Goal: Find specific page/section: Find specific page/section

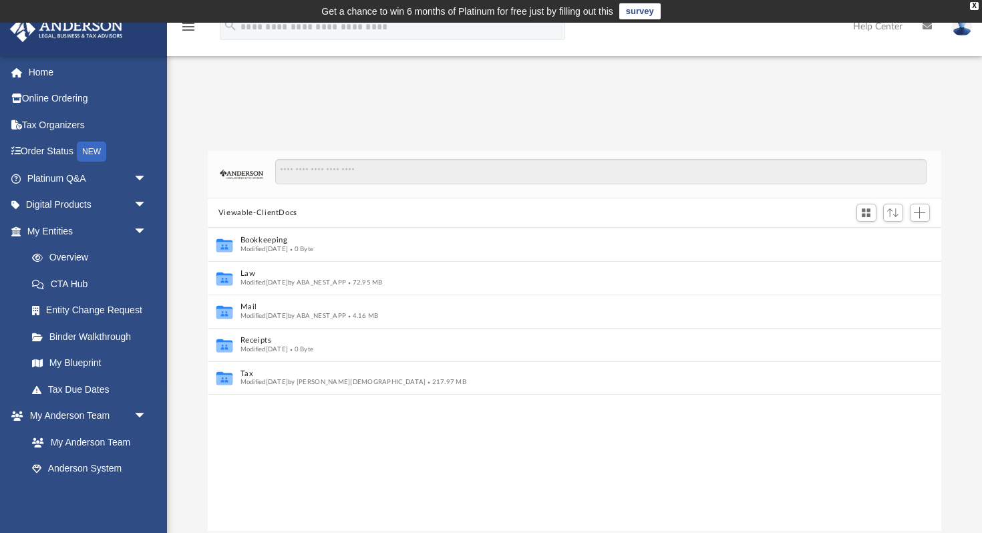
scroll to position [1, 1]
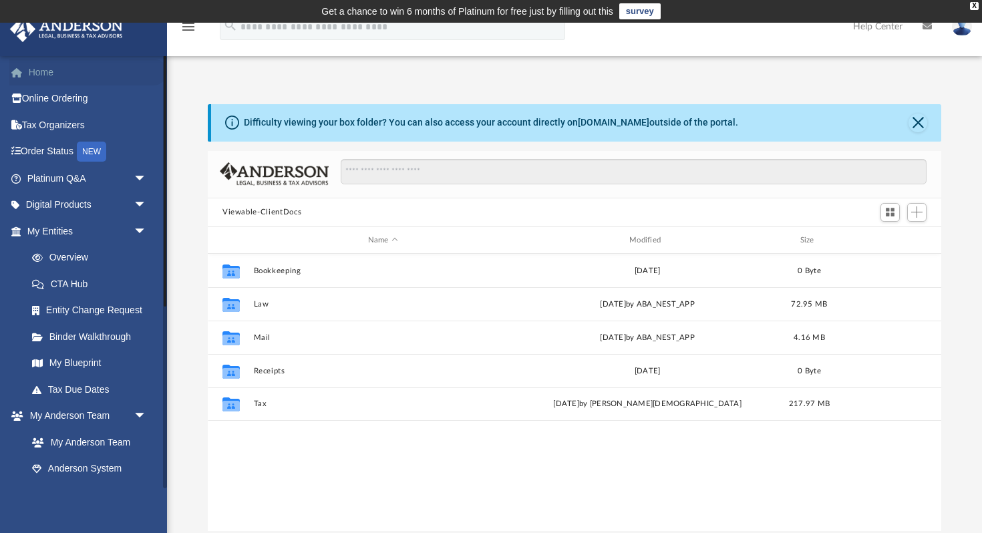
click at [51, 64] on link "Home" at bounding box center [88, 72] width 158 height 27
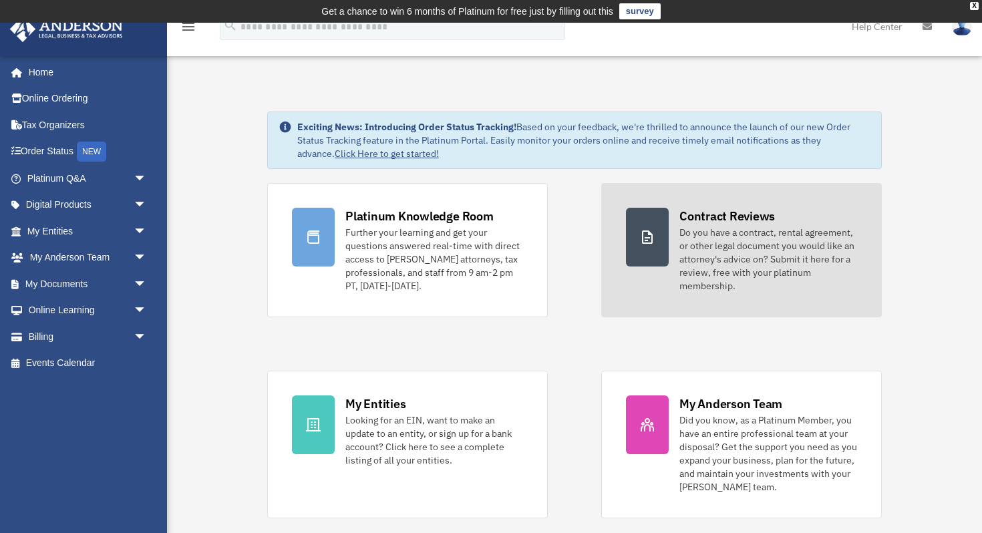
click at [736, 222] on div "Contract Reviews" at bounding box center [726, 216] width 95 height 17
click at [722, 212] on div "Contract Reviews" at bounding box center [726, 216] width 95 height 17
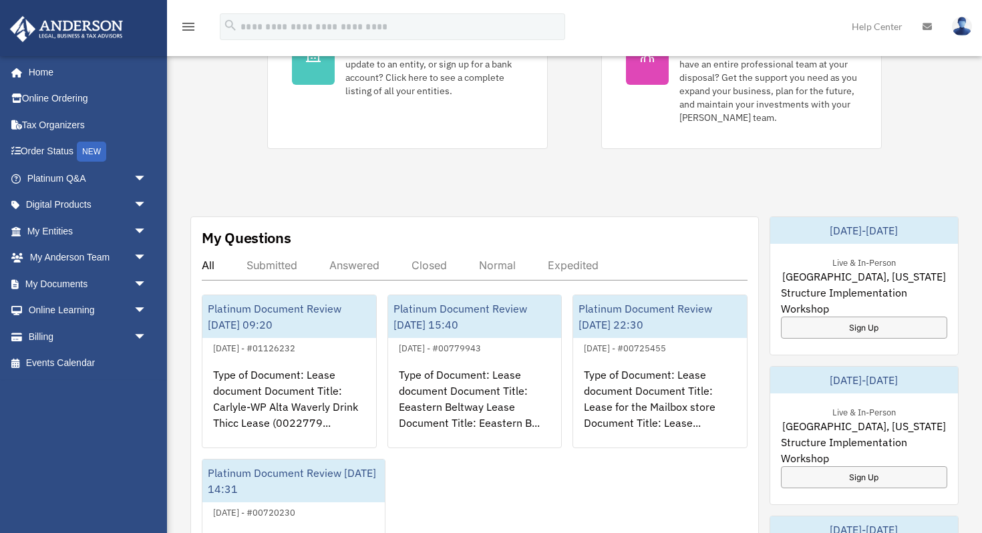
scroll to position [370, 0]
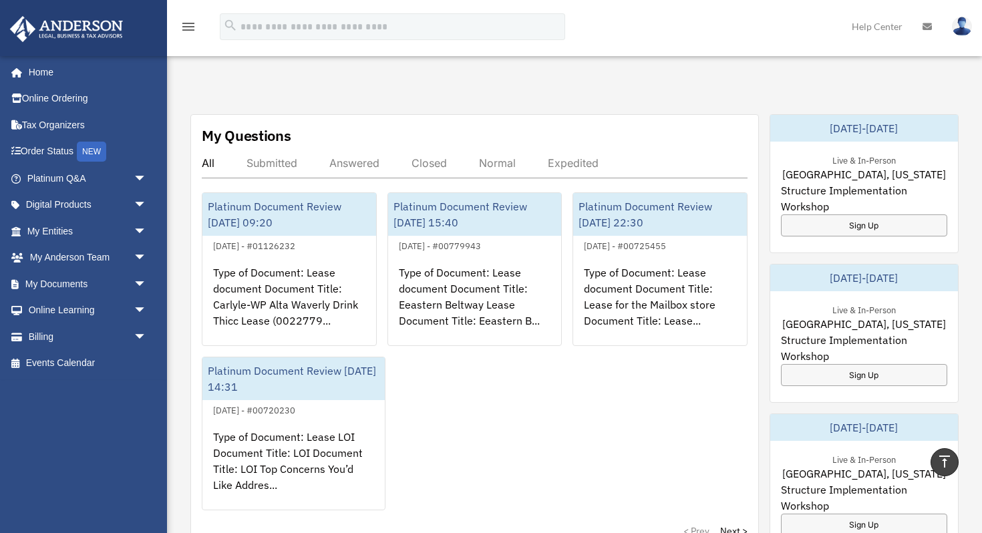
scroll to position [475, 0]
